Goal: Find contact information: Obtain details needed to contact an individual or organization

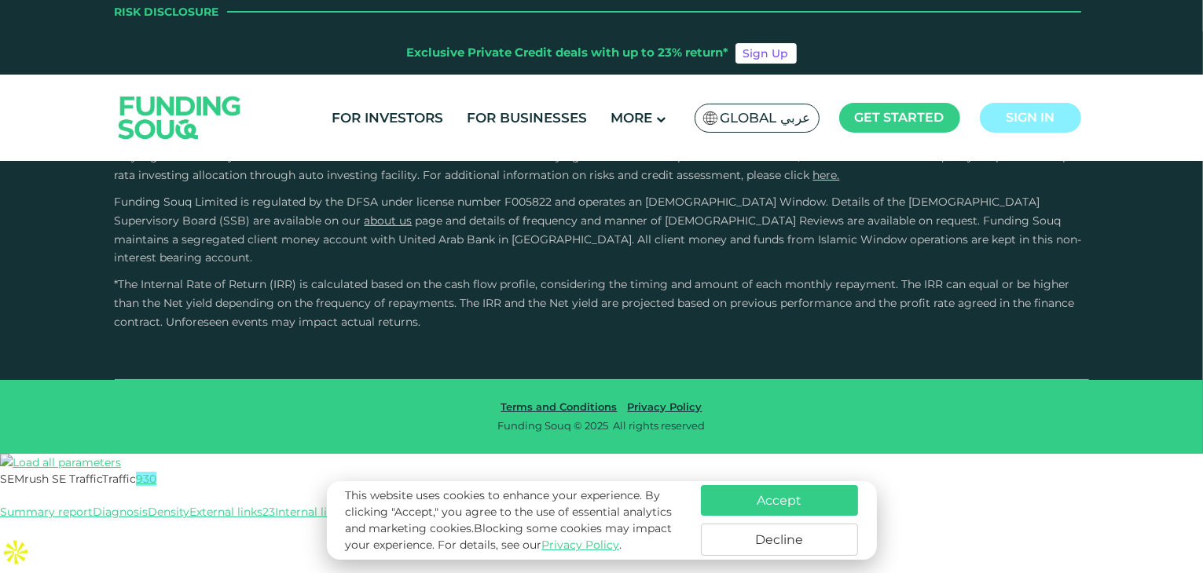
scroll to position [4163, 0]
type tc-range-slider "4"
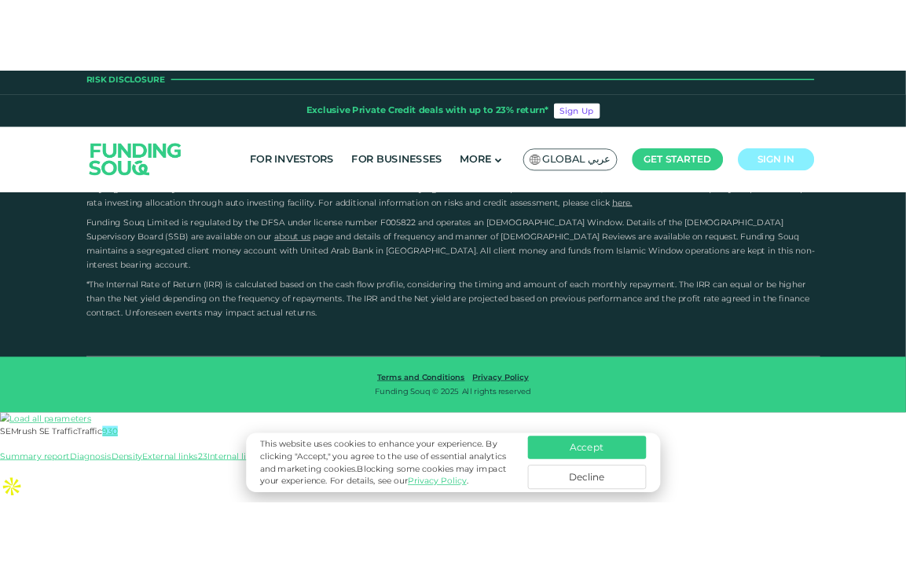
scroll to position [4241, 0]
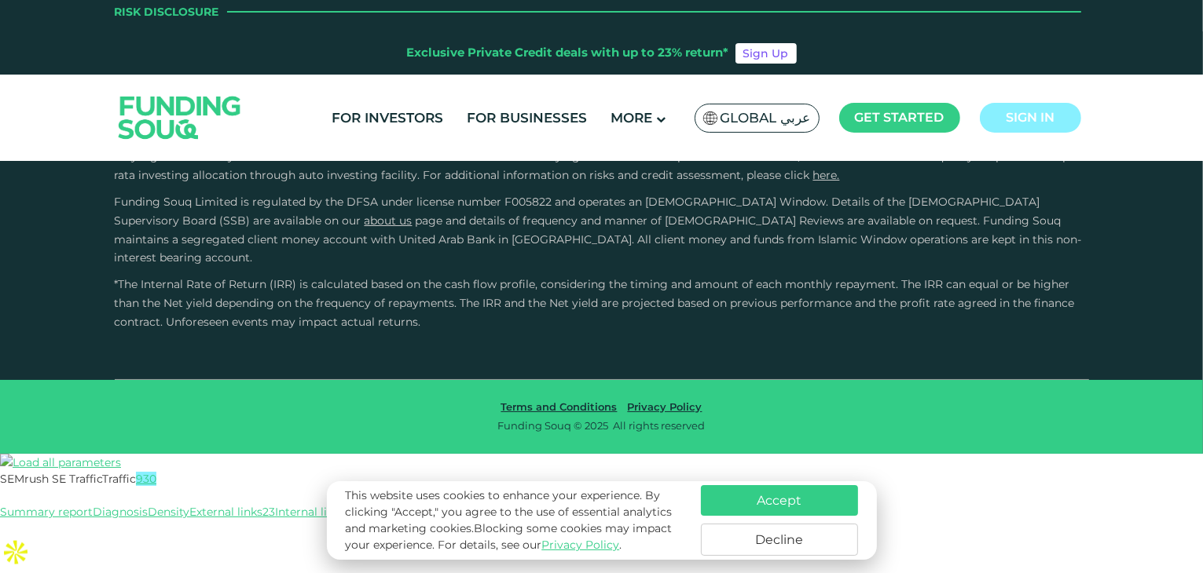
click at [0, 558] on input "button" at bounding box center [0, 565] width 0 height 14
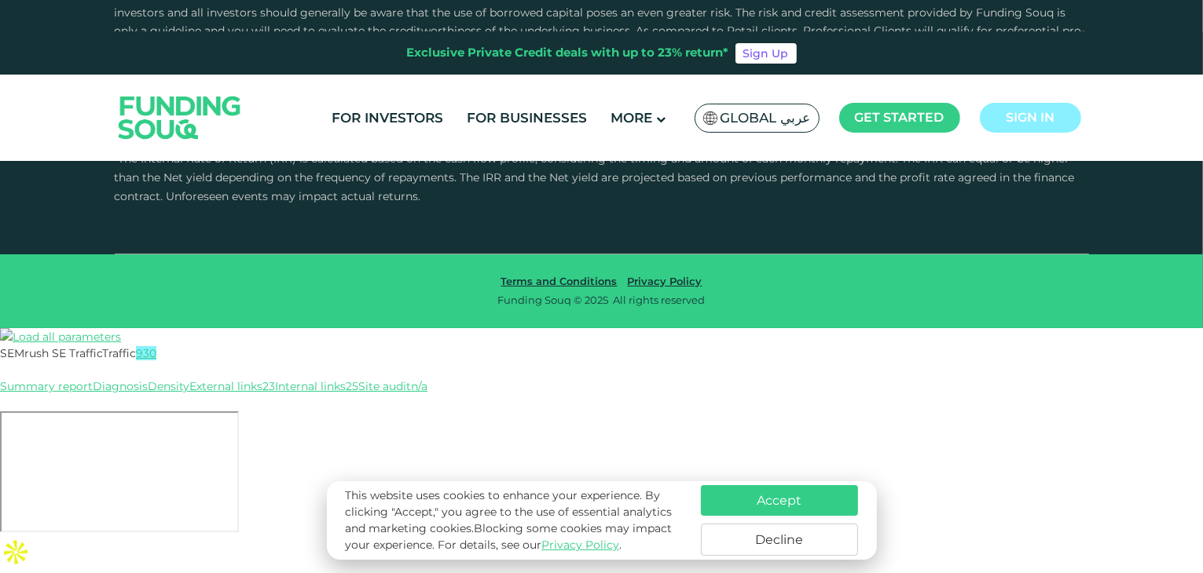
scroll to position [4599, 0]
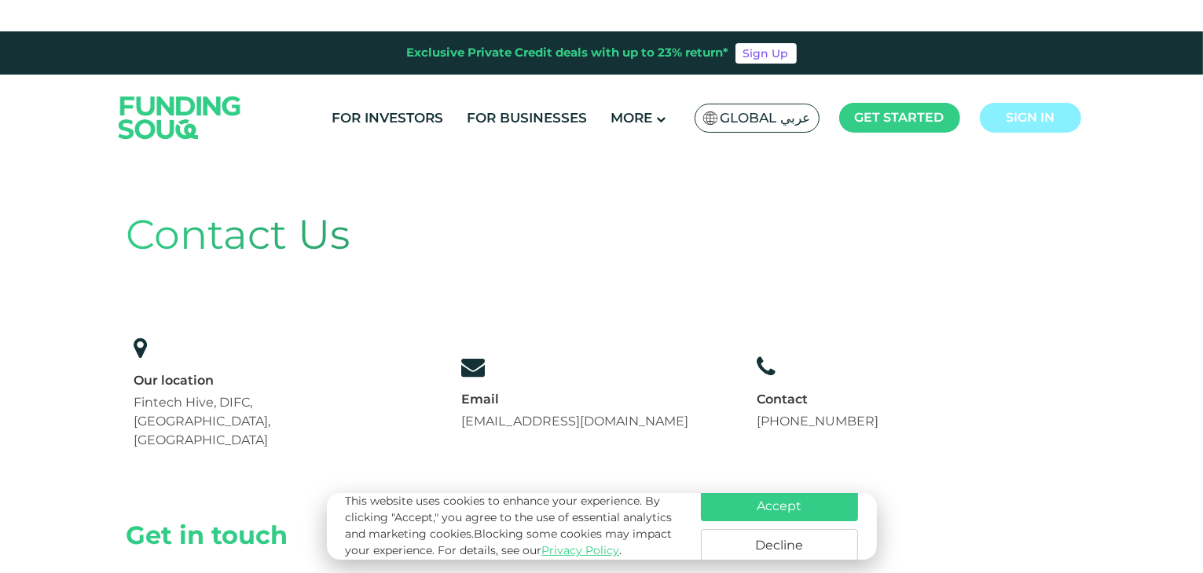
scroll to position [968, 0]
